Goal: Task Accomplishment & Management: Manage account settings

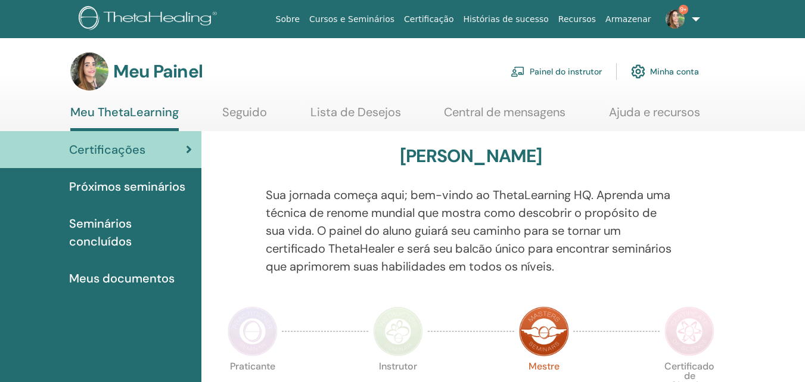
click at [569, 75] on font "Painel do instrutor" at bounding box center [566, 72] width 72 height 11
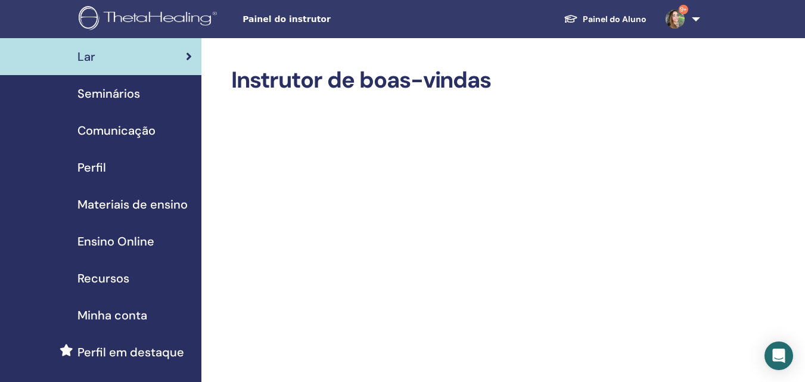
click at [87, 98] on span "Seminários" at bounding box center [108, 94] width 63 height 18
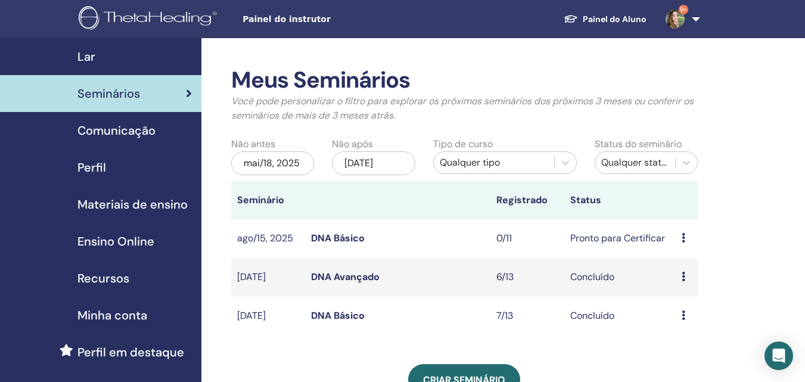
click at [684, 240] on icon at bounding box center [684, 238] width 4 height 10
click at [692, 304] on p "Cancelar" at bounding box center [693, 304] width 58 height 14
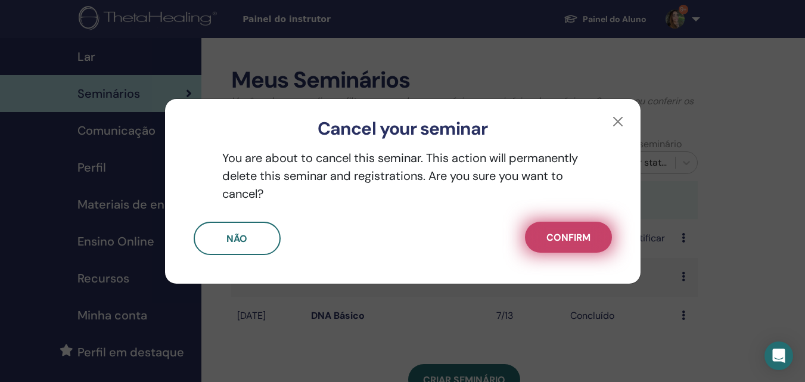
click at [574, 240] on span "Confirm" at bounding box center [569, 237] width 44 height 13
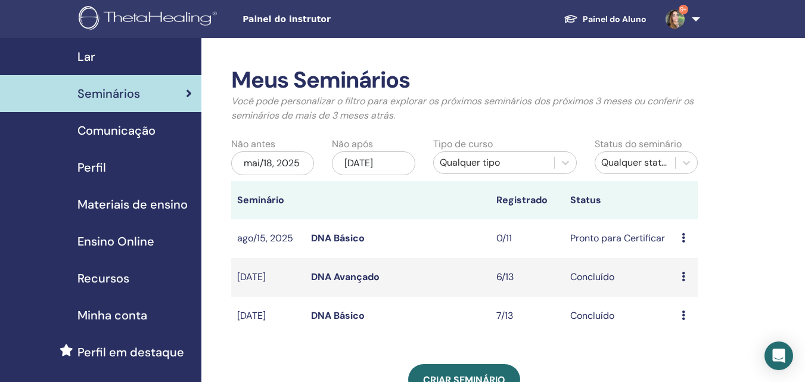
click at [681, 240] on td "Visualizar Editar Participantes Cancelar" at bounding box center [687, 238] width 22 height 39
click at [680, 238] on td "Visualizar Editar Participantes Cancelar" at bounding box center [687, 238] width 22 height 39
click at [681, 238] on td "Visualizar Editar Participantes Cancelar" at bounding box center [687, 238] width 22 height 39
click at [685, 242] on icon at bounding box center [684, 238] width 4 height 10
click at [698, 306] on p "Cancelar" at bounding box center [694, 306] width 58 height 14
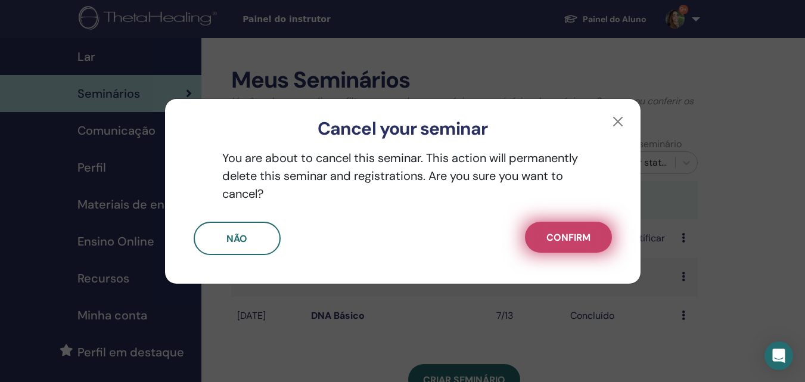
click at [556, 246] on button "Confirm" at bounding box center [568, 237] width 87 height 31
